Goal: Navigation & Orientation: Find specific page/section

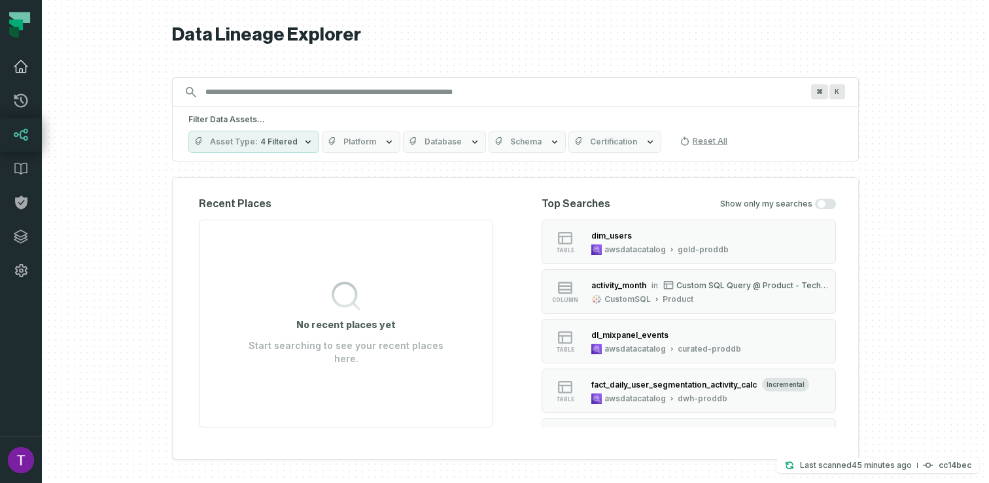
click at [30, 75] on link "Dashboard" at bounding box center [21, 67] width 42 height 34
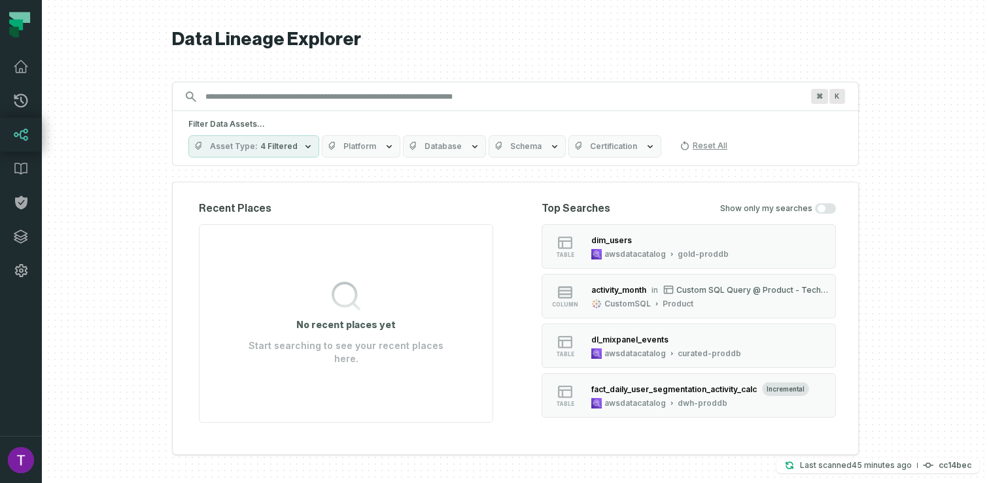
click at [22, 39] on icon at bounding box center [19, 24] width 39 height 39
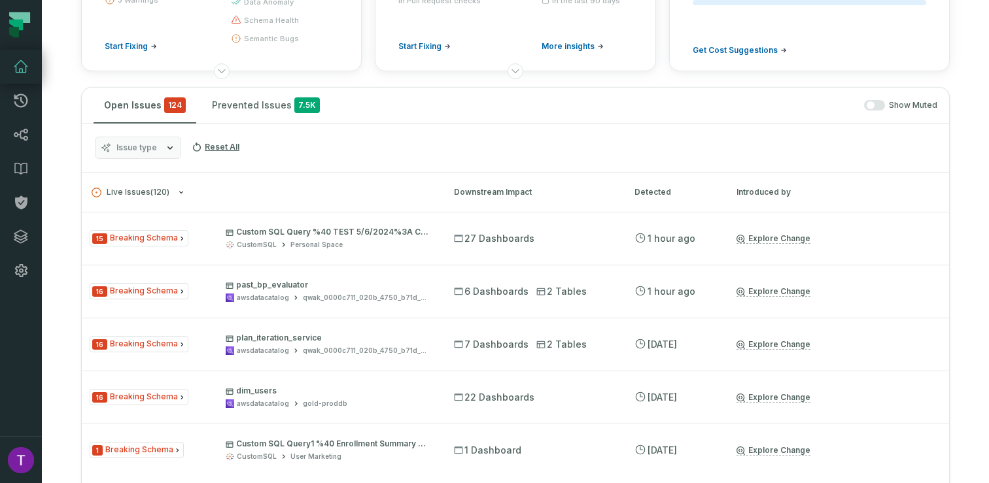
click at [5, 72] on link "Dashboard" at bounding box center [21, 67] width 42 height 34
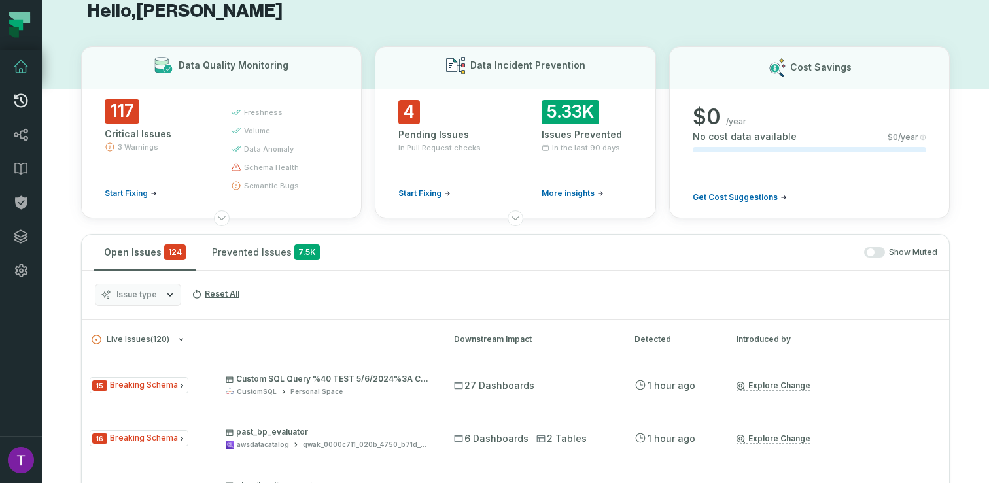
click at [29, 96] on link "Pull Requests" at bounding box center [21, 101] width 42 height 34
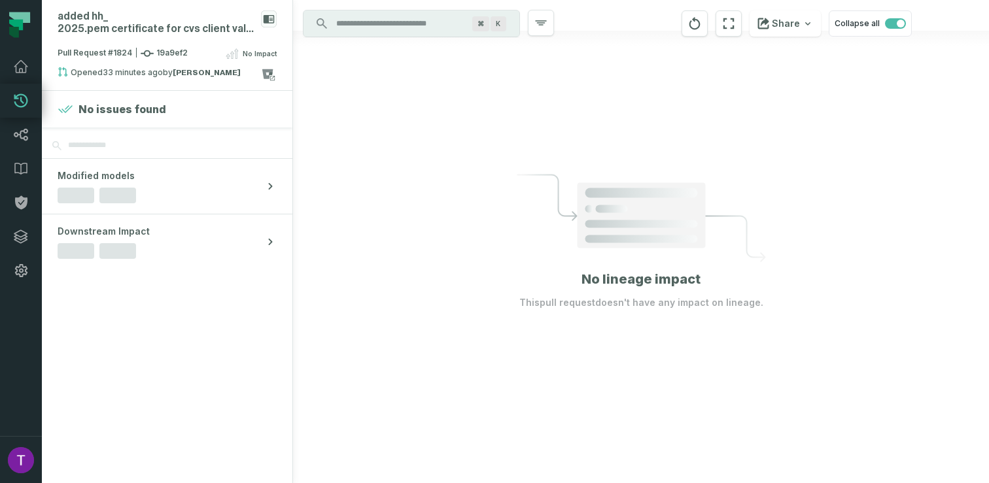
click at [18, 23] on icon at bounding box center [16, 25] width 14 height 11
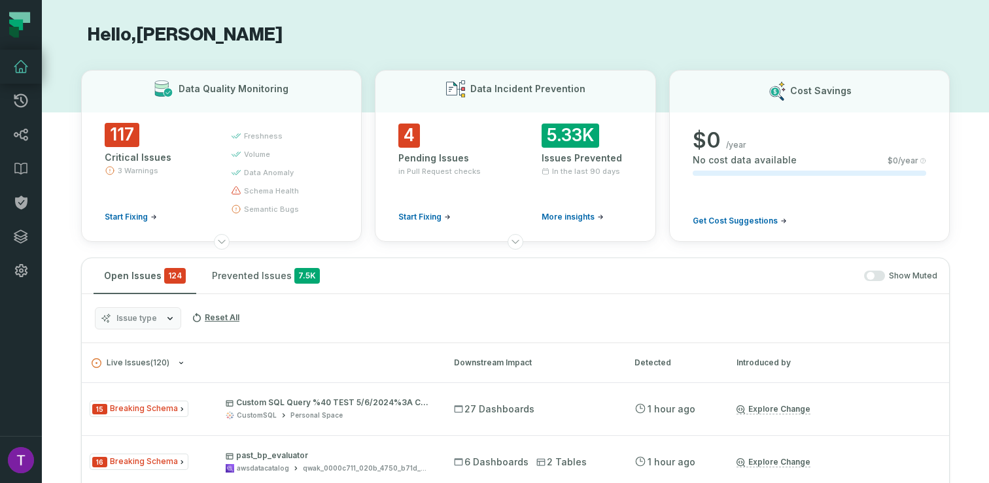
click at [22, 80] on link "Dashboard" at bounding box center [21, 67] width 42 height 34
click at [22, 96] on icon at bounding box center [21, 101] width 16 height 16
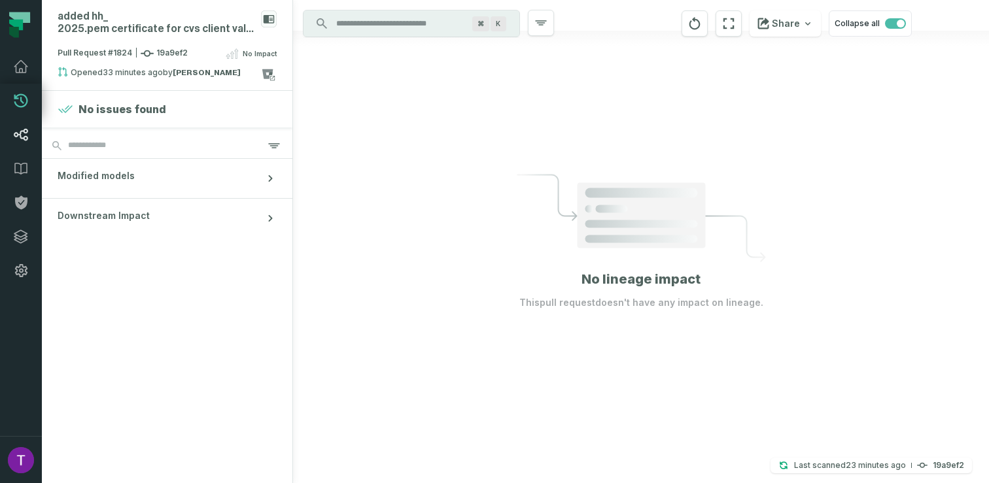
click at [14, 122] on link "Lineage" at bounding box center [21, 135] width 42 height 34
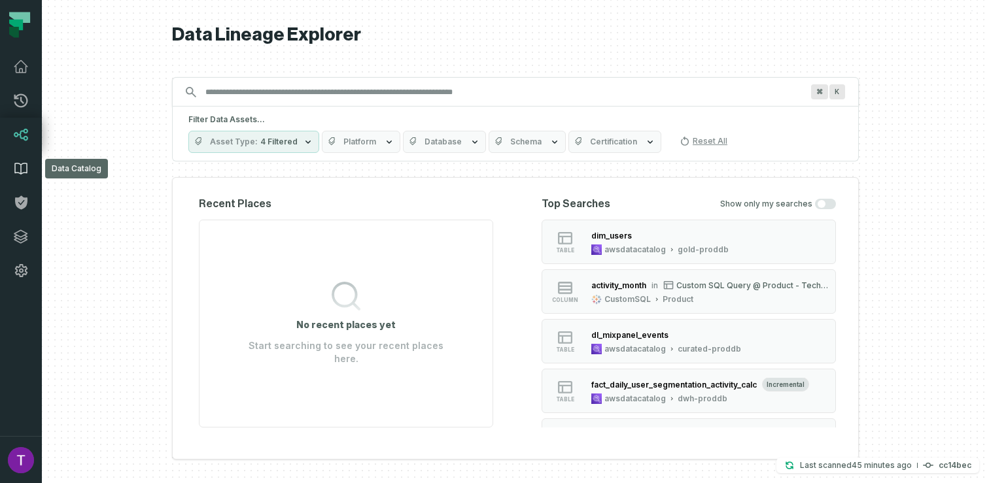
click at [10, 172] on link "Data Catalog" at bounding box center [21, 169] width 42 height 34
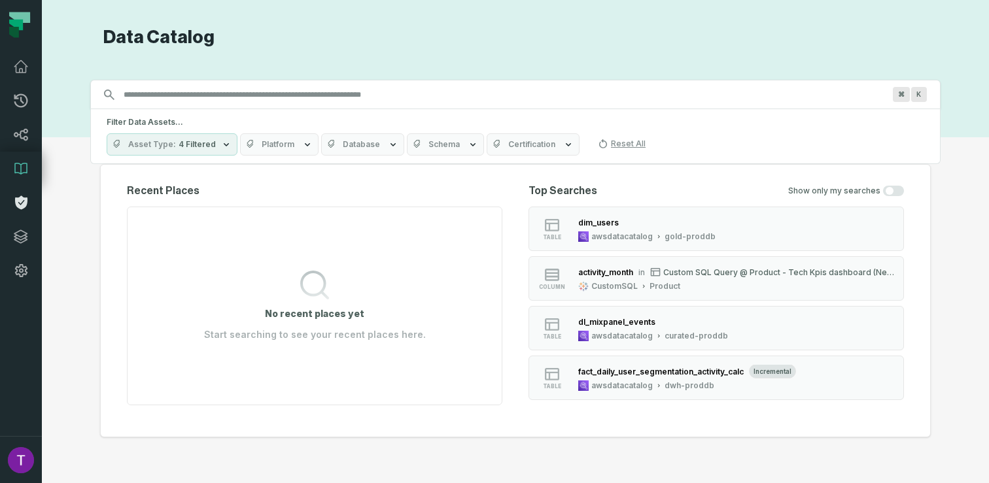
click at [25, 204] on icon at bounding box center [21, 203] width 12 height 14
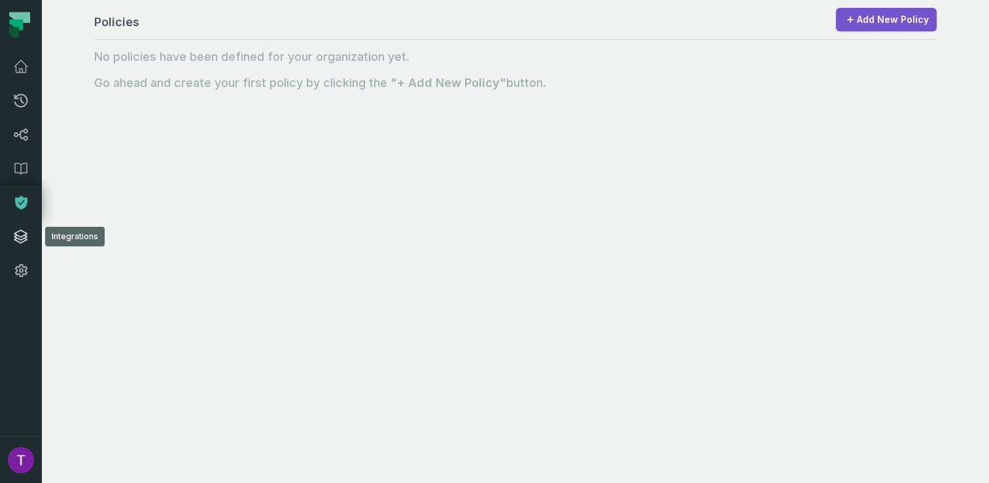
click at [24, 238] on icon at bounding box center [20, 236] width 13 height 13
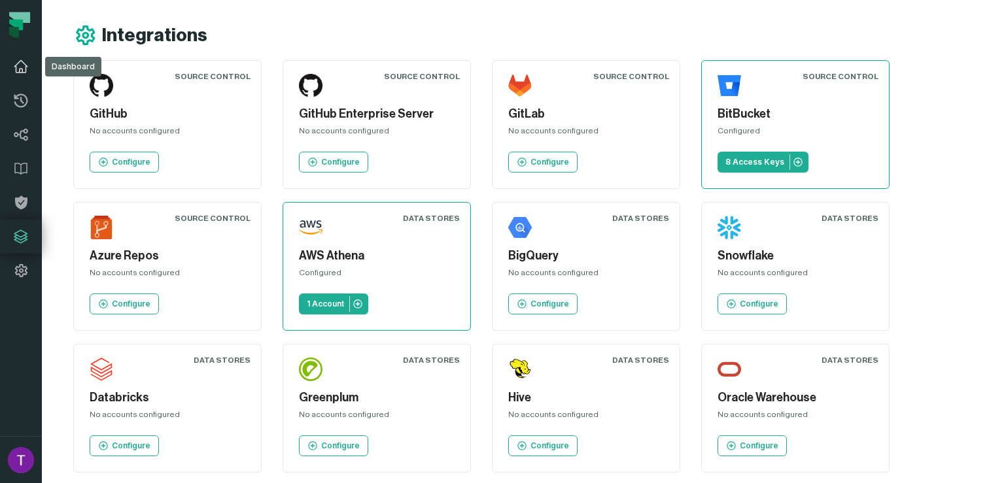
click at [26, 69] on icon at bounding box center [20, 67] width 13 height 12
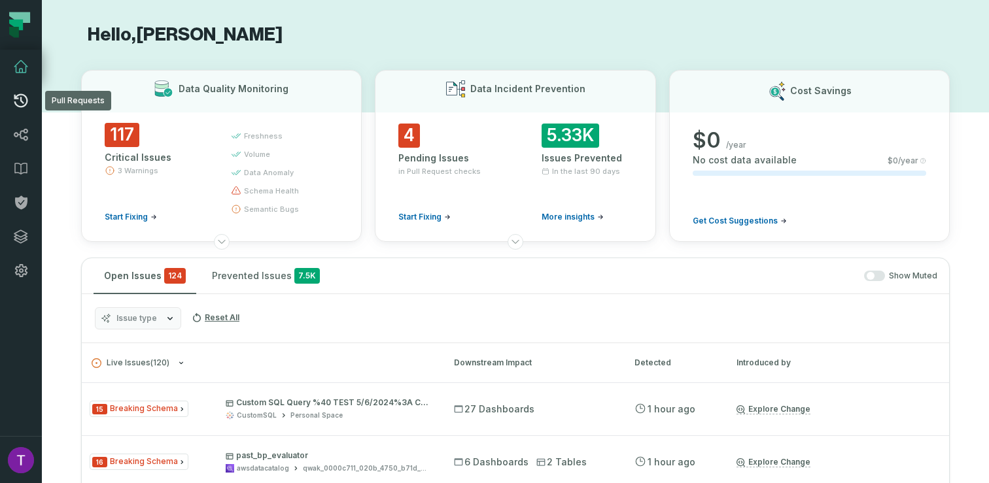
click at [12, 109] on link "Pull Requests" at bounding box center [21, 101] width 42 height 34
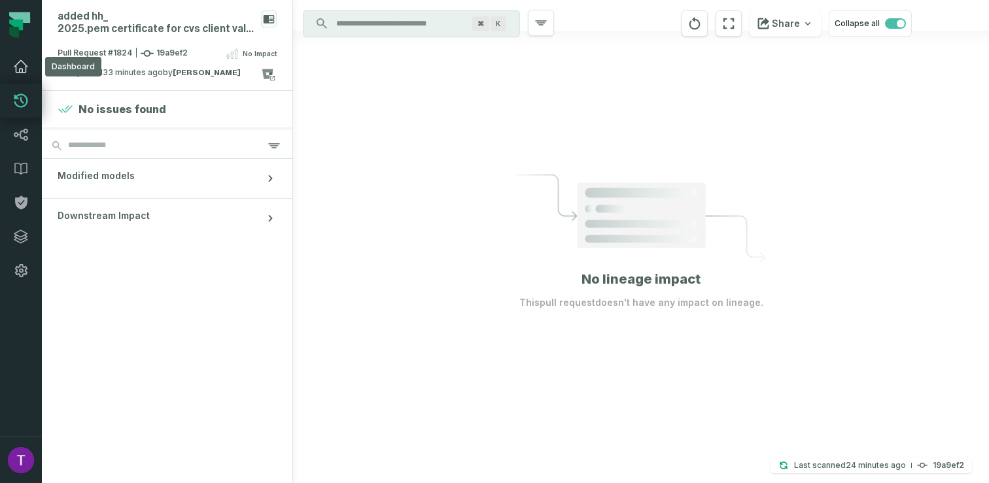
click at [23, 67] on icon at bounding box center [21, 67] width 16 height 16
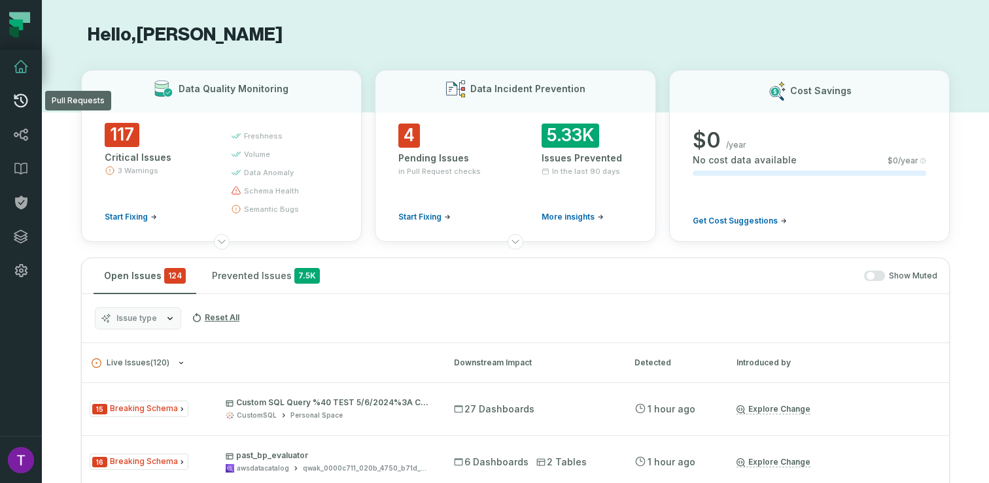
click at [22, 113] on link "Pull Requests" at bounding box center [21, 101] width 42 height 34
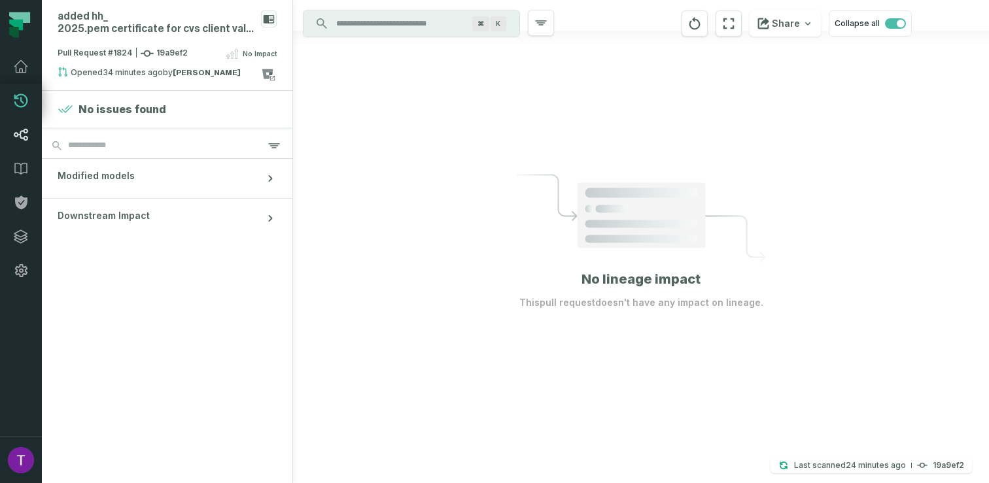
click at [26, 145] on link "Lineage" at bounding box center [21, 135] width 42 height 34
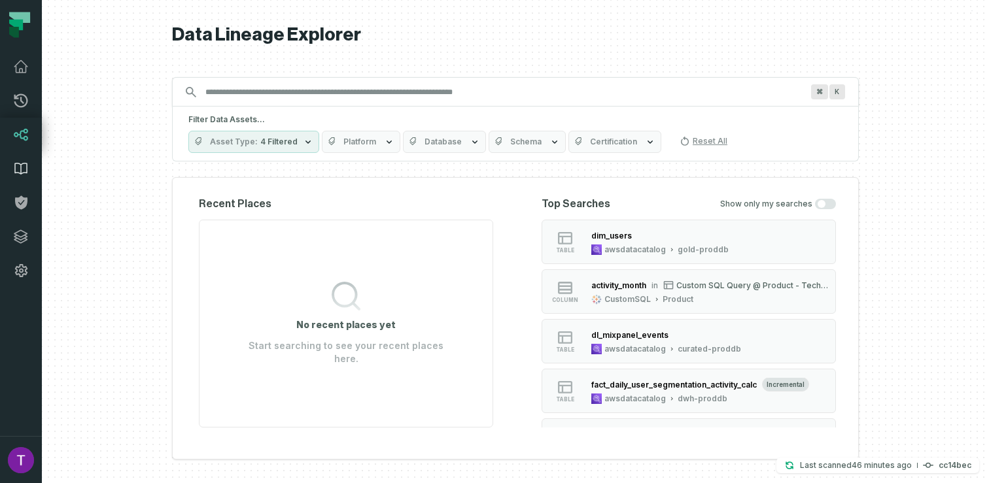
click at [22, 173] on icon at bounding box center [21, 169] width 12 height 11
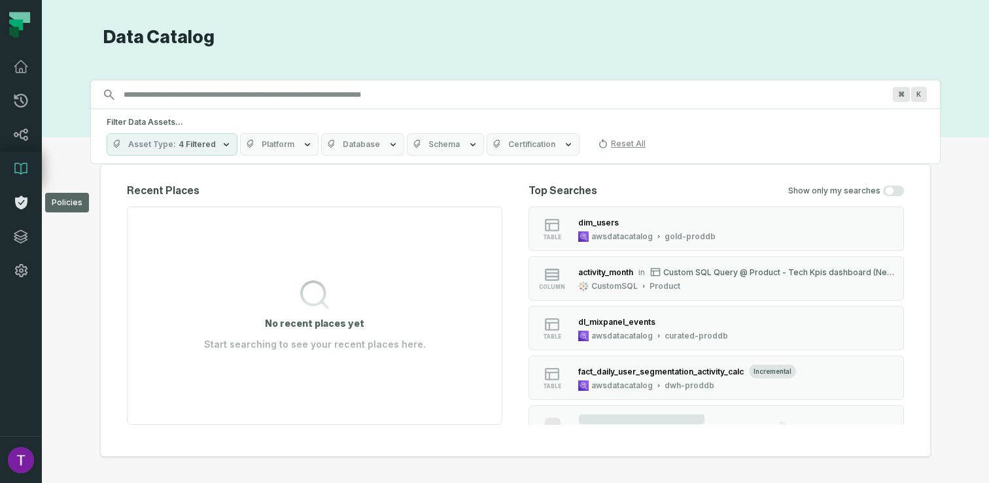
click at [26, 210] on icon at bounding box center [21, 203] width 16 height 16
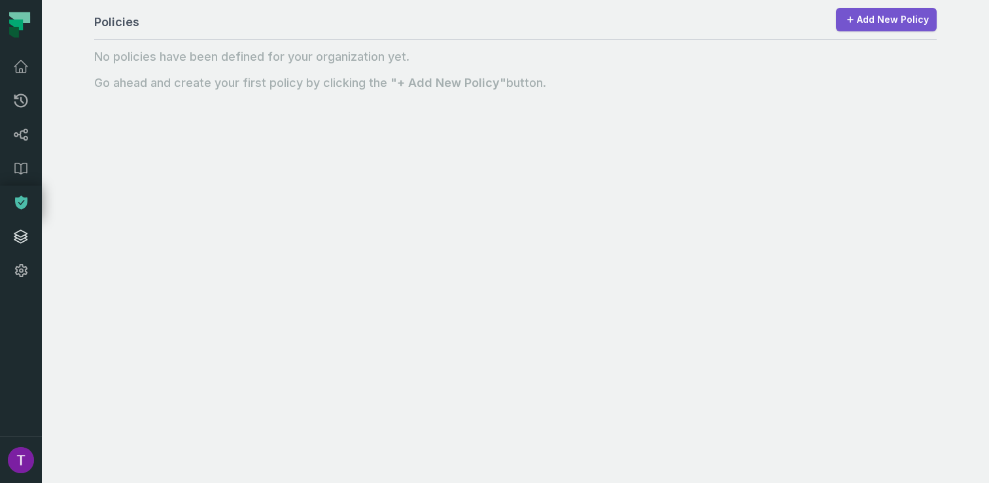
click at [23, 241] on icon at bounding box center [21, 237] width 16 height 16
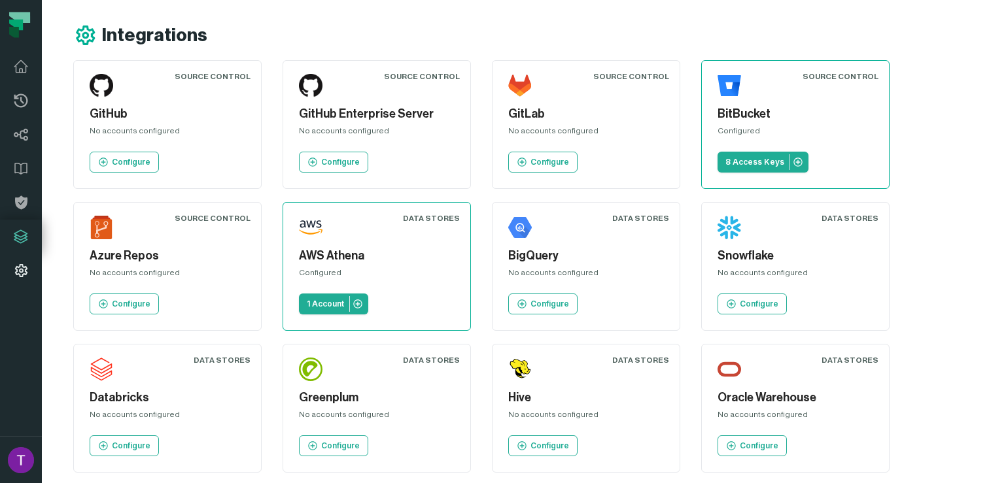
click at [22, 282] on link "Settings" at bounding box center [21, 271] width 42 height 34
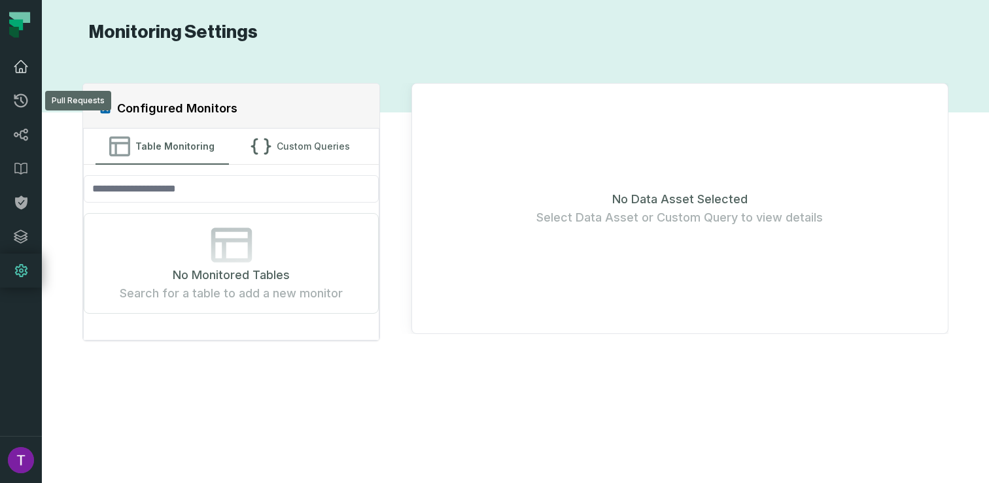
click at [20, 61] on icon at bounding box center [20, 67] width 13 height 12
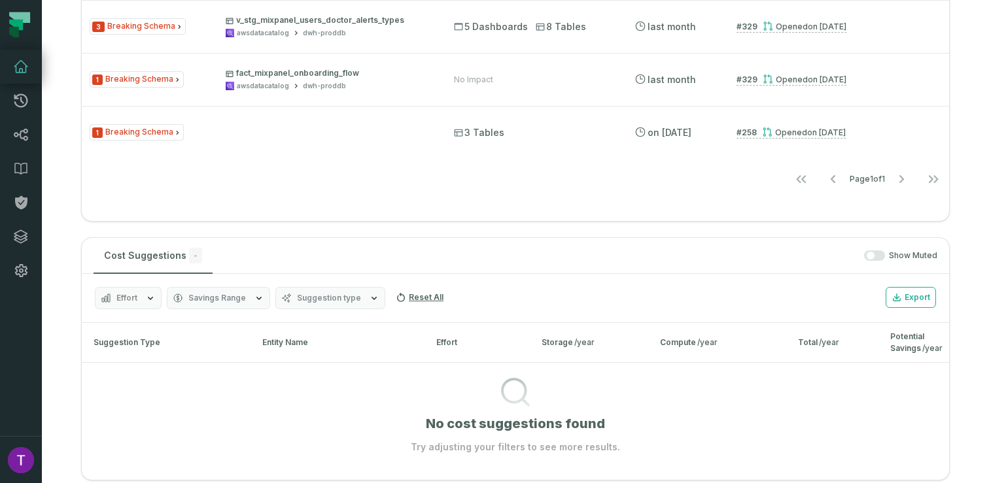
scroll to position [902, 0]
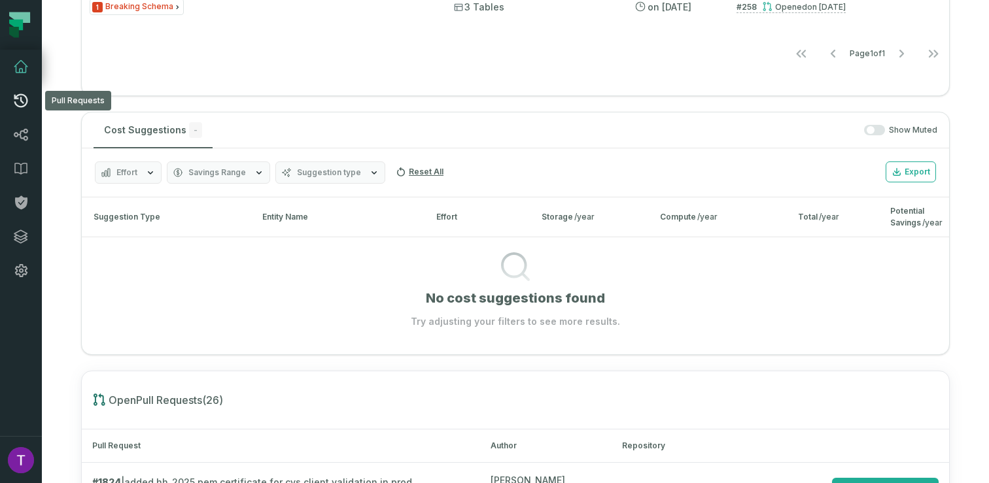
click at [9, 105] on link "Pull Requests" at bounding box center [21, 101] width 42 height 34
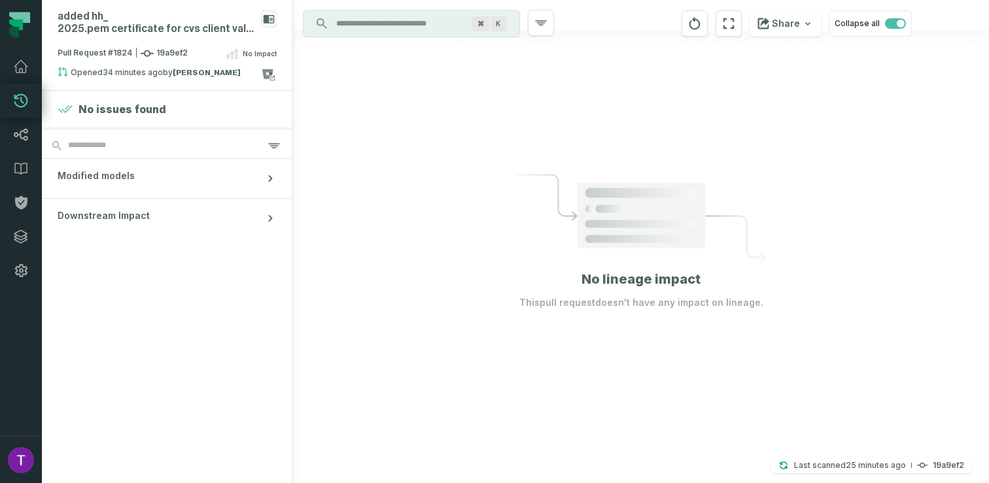
click at [9, 12] on icon at bounding box center [19, 24] width 39 height 39
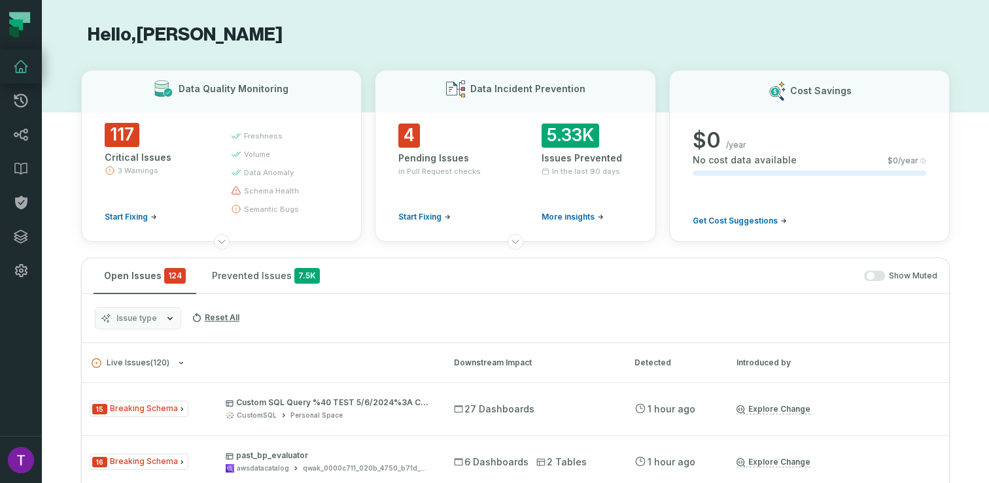
click at [16, 24] on icon at bounding box center [16, 25] width 14 height 11
